Goal: Check status: Check status

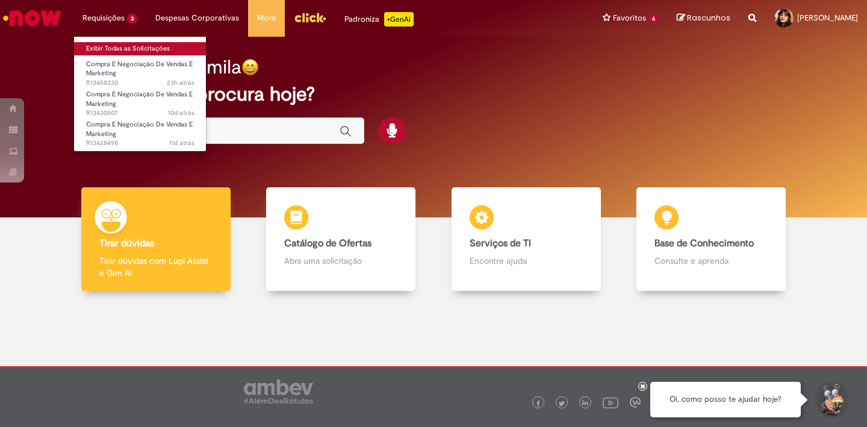
click at [118, 46] on link "Exibir Todas as Solicitações" at bounding box center [140, 48] width 132 height 13
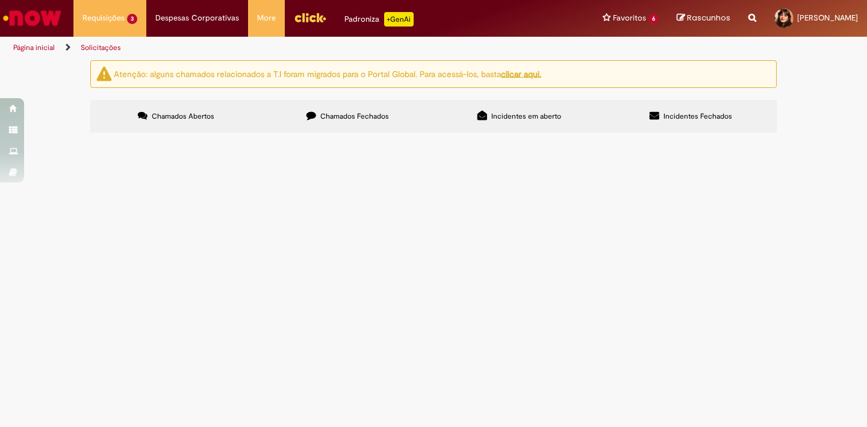
click at [0, 0] on span "Projeto OOH Evolution - Desenvolvimento de solução de monitoramento do cumprime…" at bounding box center [0, 0] width 0 height 0
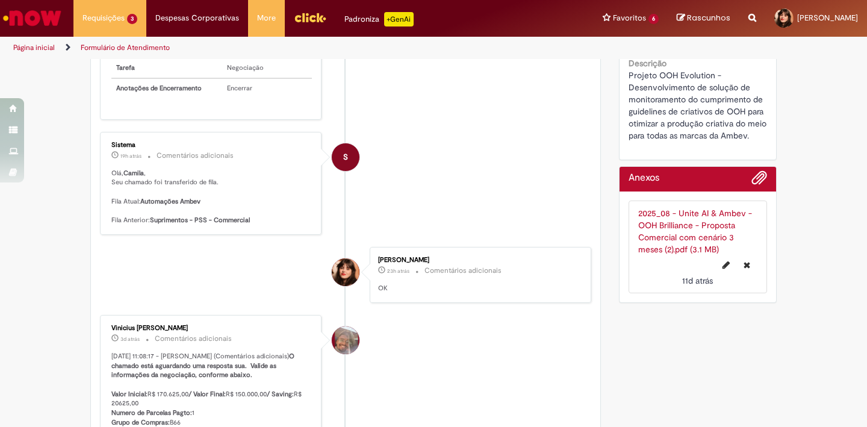
scroll to position [334, 0]
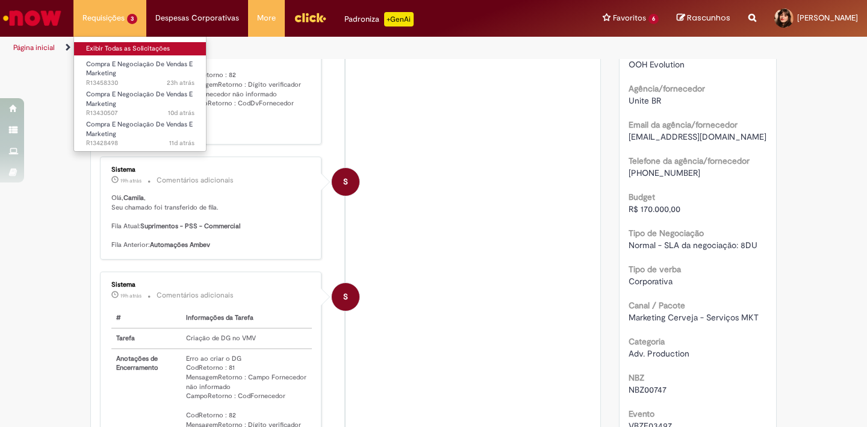
click at [120, 46] on link "Exibir Todas as Solicitações" at bounding box center [140, 48] width 132 height 13
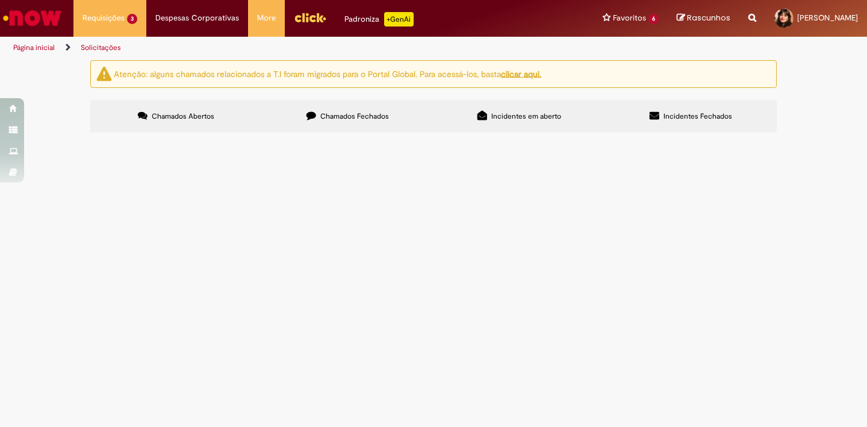
click at [80, 136] on div "Atenção: alguns chamados relacionados a T.I foram migrados para o Portal Global…" at bounding box center [433, 98] width 867 height 76
click at [315, 22] on img "Menu Cabeçalho" at bounding box center [310, 17] width 33 height 18
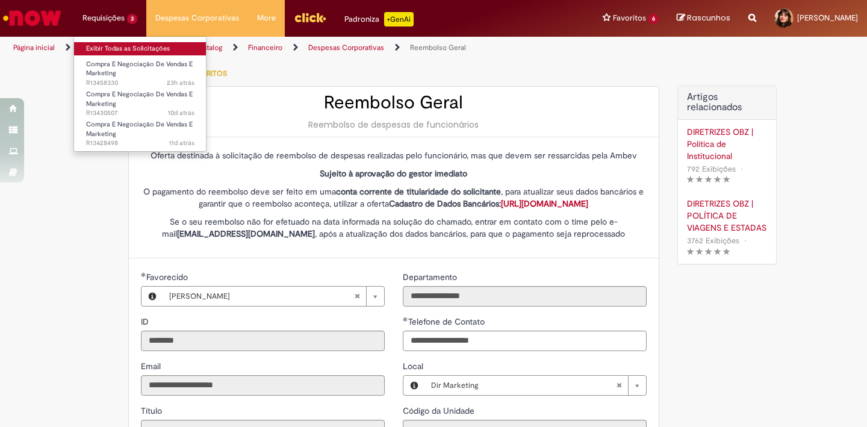
click at [105, 48] on link "Exibir Todas as Solicitações" at bounding box center [140, 48] width 132 height 13
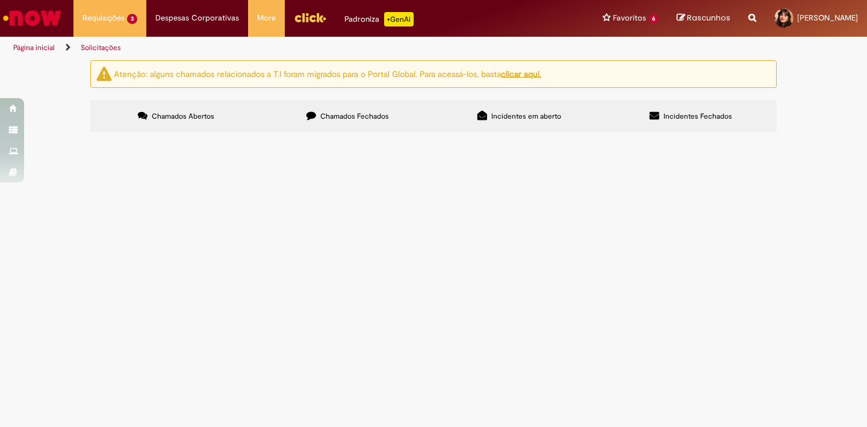
click at [372, 106] on label "Chamados Fechados" at bounding box center [348, 116] width 172 height 33
click at [521, 119] on span "Incidentes em aberto" at bounding box center [526, 116] width 70 height 10
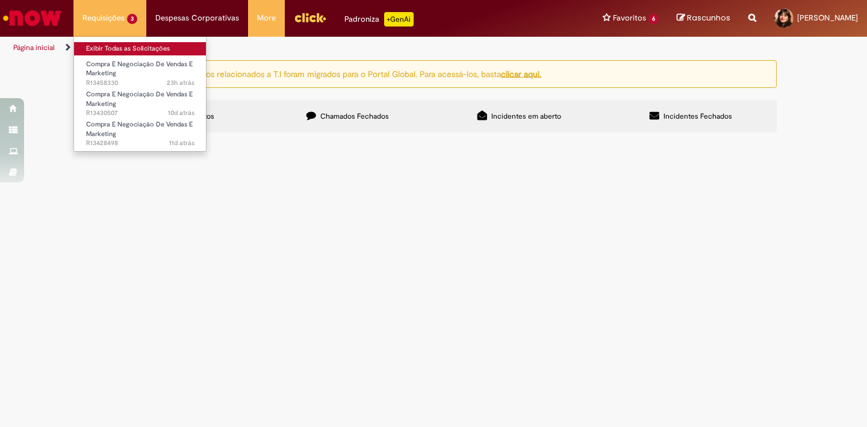
click at [110, 49] on link "Exibir Todas as Solicitações" at bounding box center [140, 48] width 132 height 13
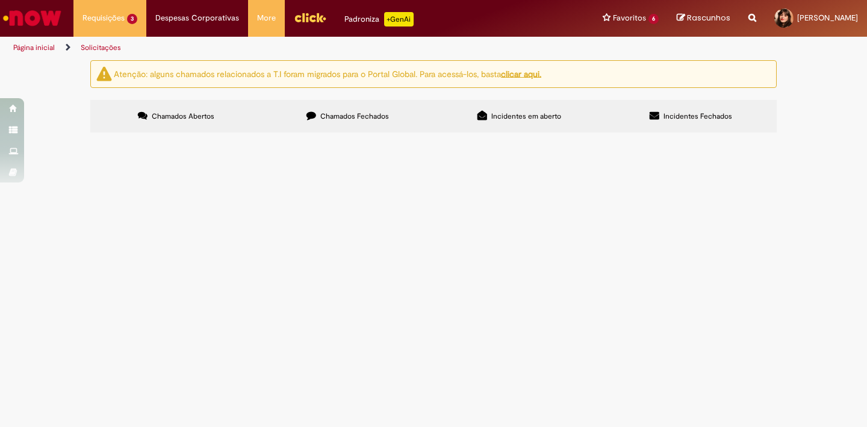
click at [200, 120] on span "Chamados Abertos" at bounding box center [183, 116] width 63 height 10
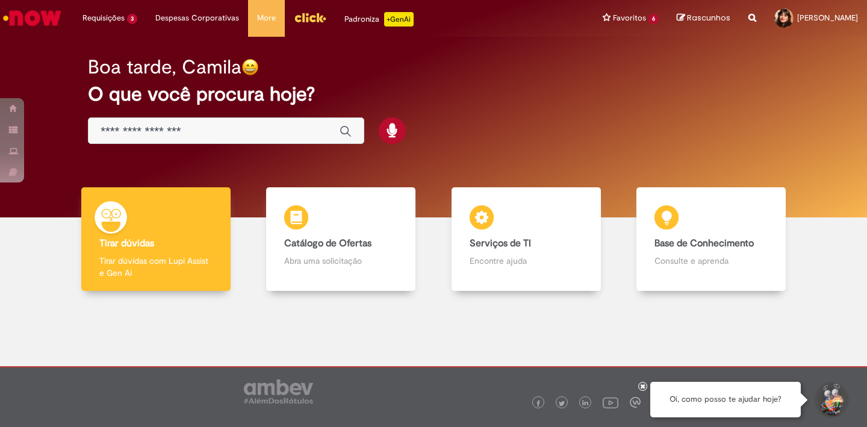
click at [748, 18] on icon "Search from all sources" at bounding box center [752, 11] width 8 height 22
click at [701, 16] on input "text" at bounding box center [728, 18] width 55 height 20
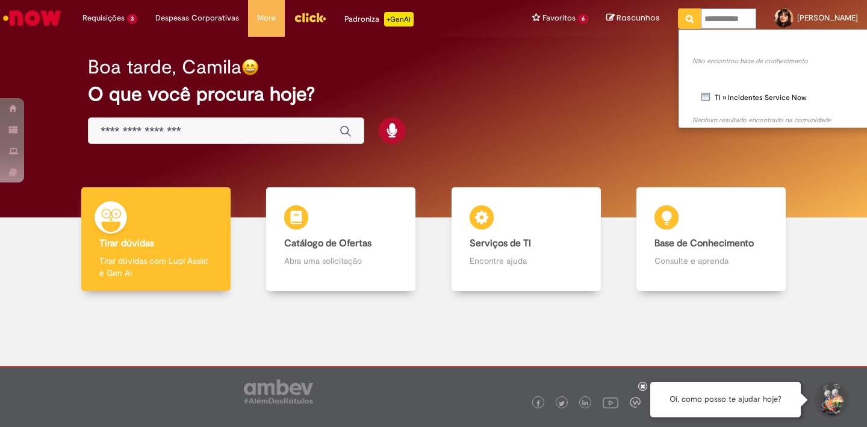
type input "**********"
click button "Pesquisar" at bounding box center [689, 18] width 23 height 20
type input "**********"
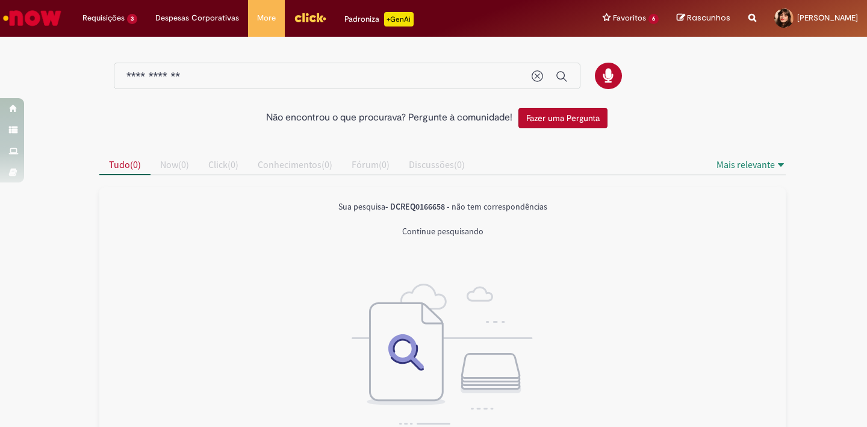
click at [232, 76] on input "**********" at bounding box center [322, 77] width 393 height 14
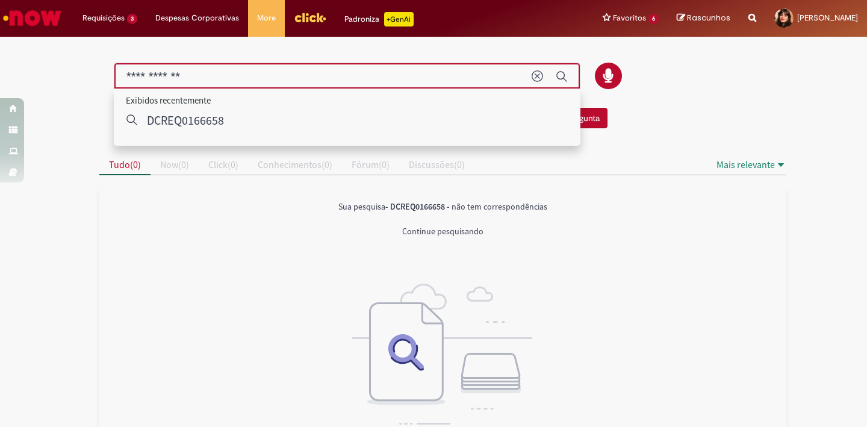
click at [650, 99] on div at bounding box center [433, 70] width 686 height 63
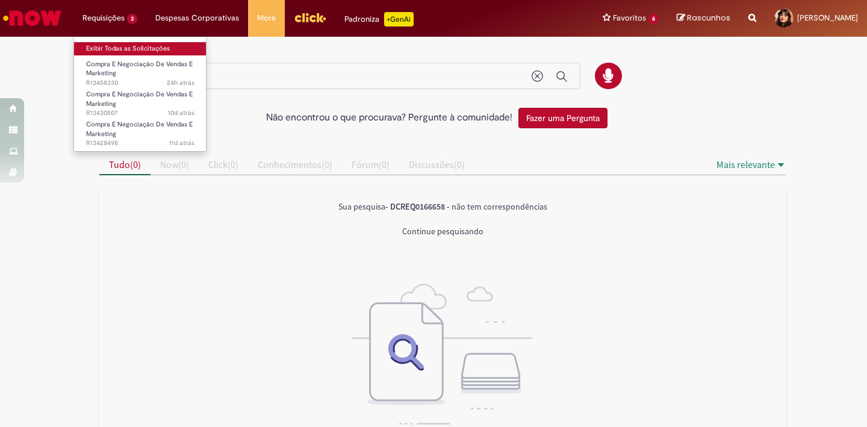
click at [110, 49] on link "Exibir Todas as Solicitações" at bounding box center [140, 48] width 132 height 13
